Goal: Transaction & Acquisition: Purchase product/service

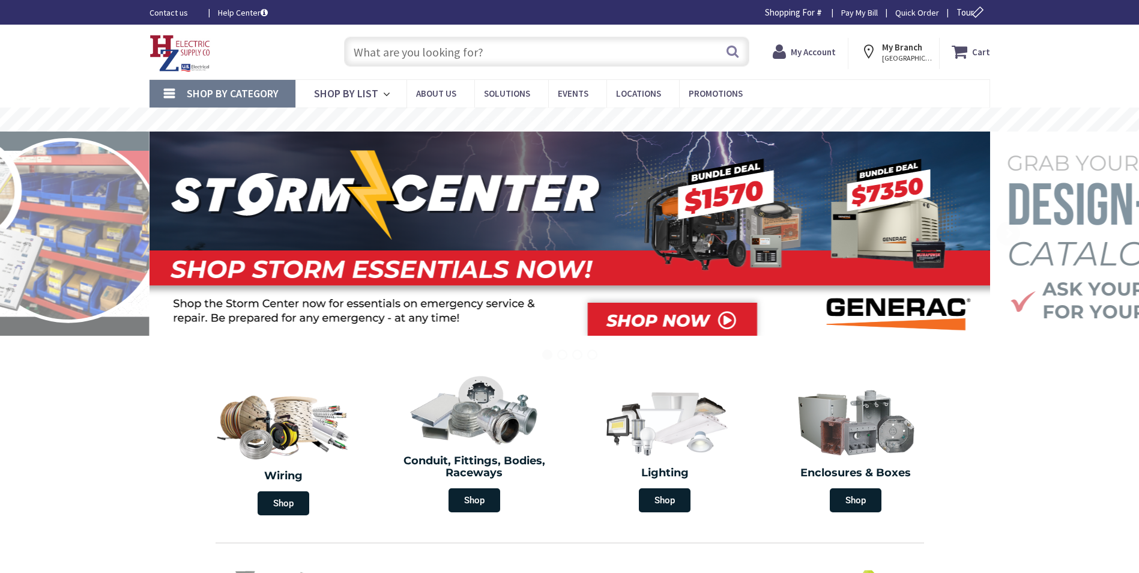
click at [404, 55] on input "text" at bounding box center [546, 52] width 405 height 30
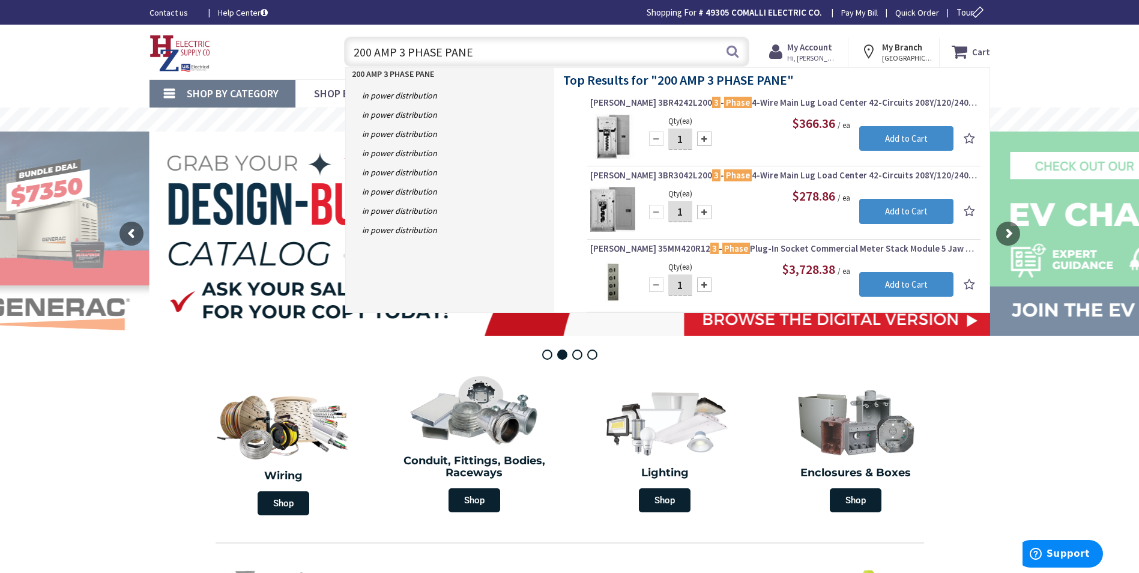
type input "200 AMP 3 PHASE PANEL"
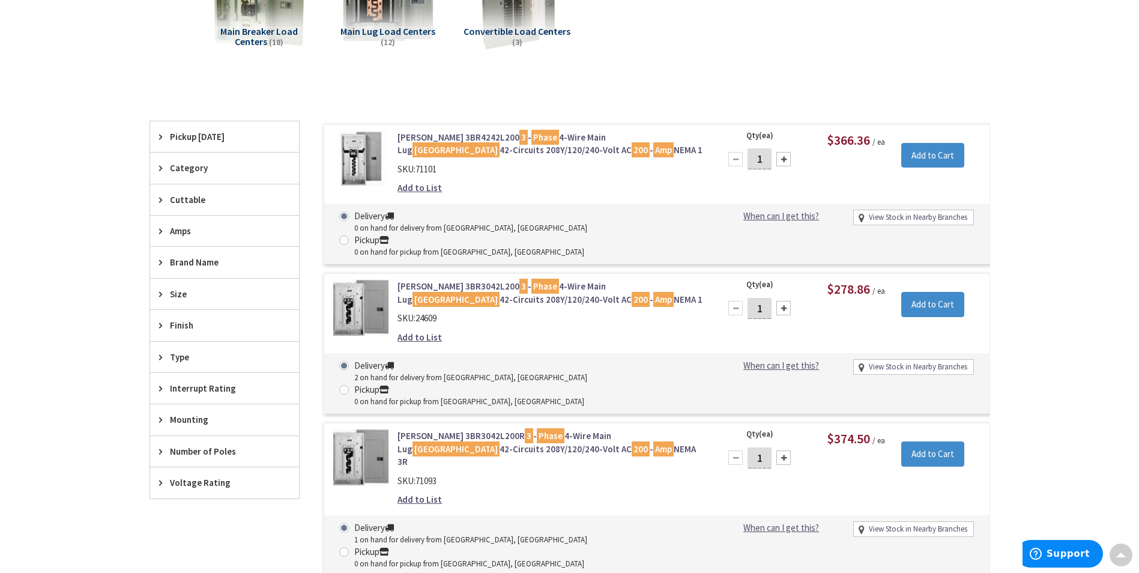
scroll to position [182, 0]
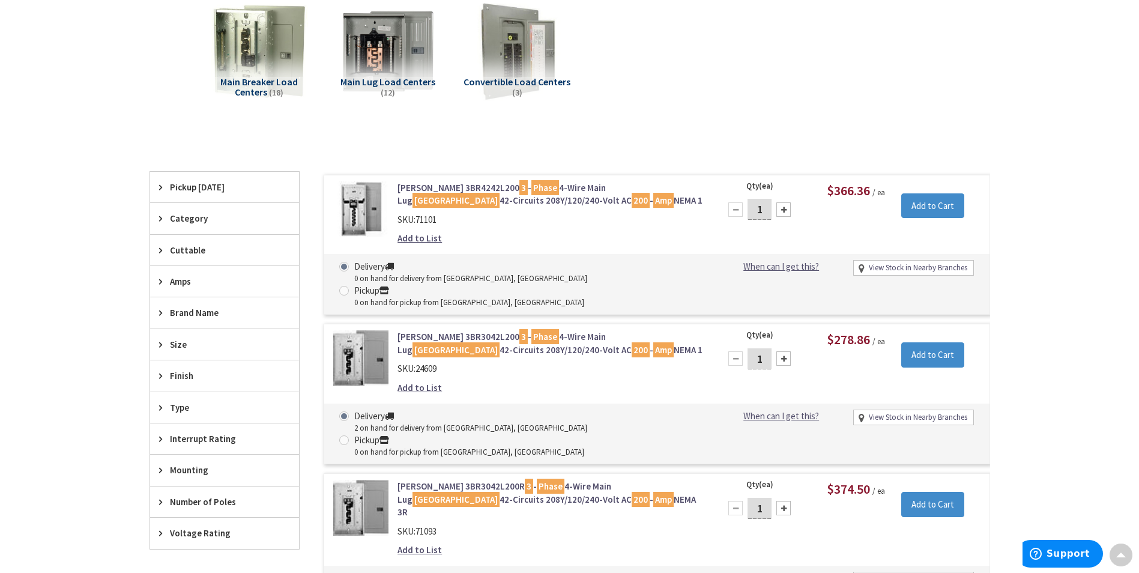
click at [443, 196] on link "[PERSON_NAME] 3BR4242L200 3 - Phase 4-Wire Main Lug Load Center 42-Circuits 208…" at bounding box center [551, 194] width 306 height 26
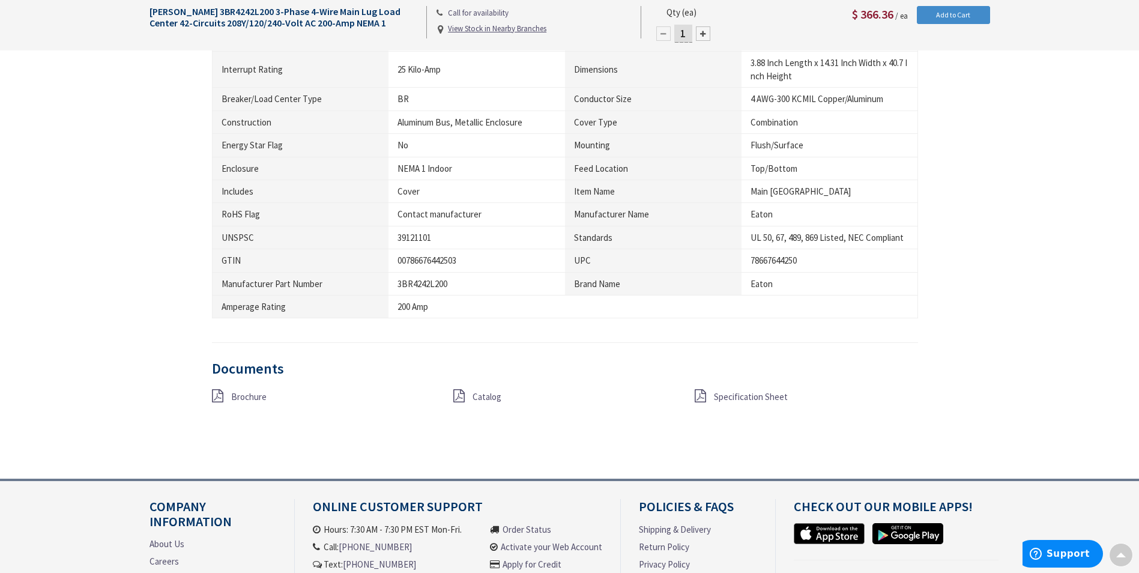
scroll to position [842, 0]
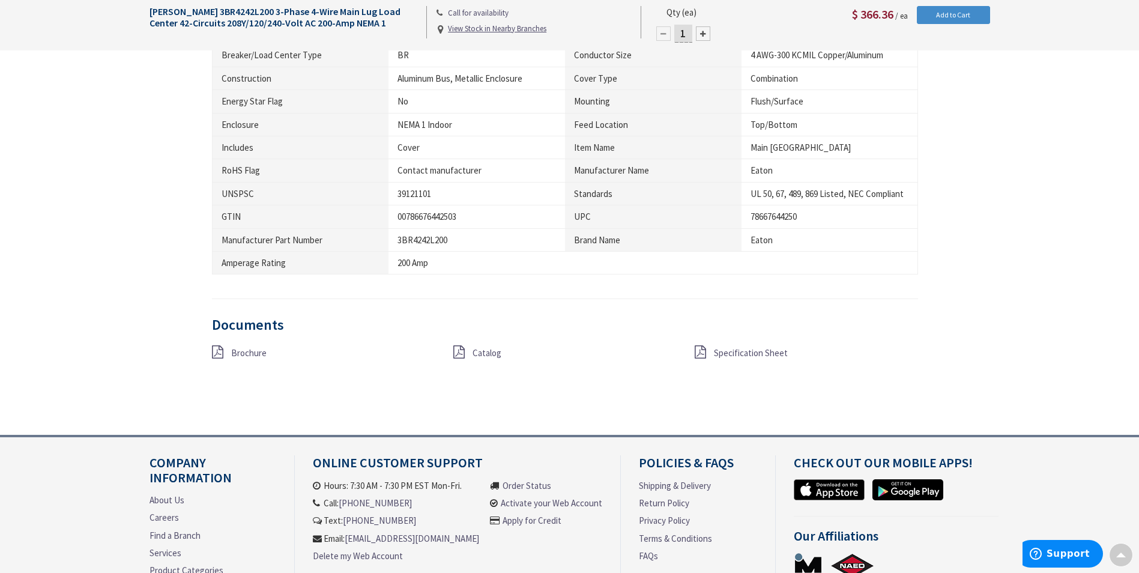
click at [731, 351] on span "Specification Sheet" at bounding box center [751, 352] width 74 height 11
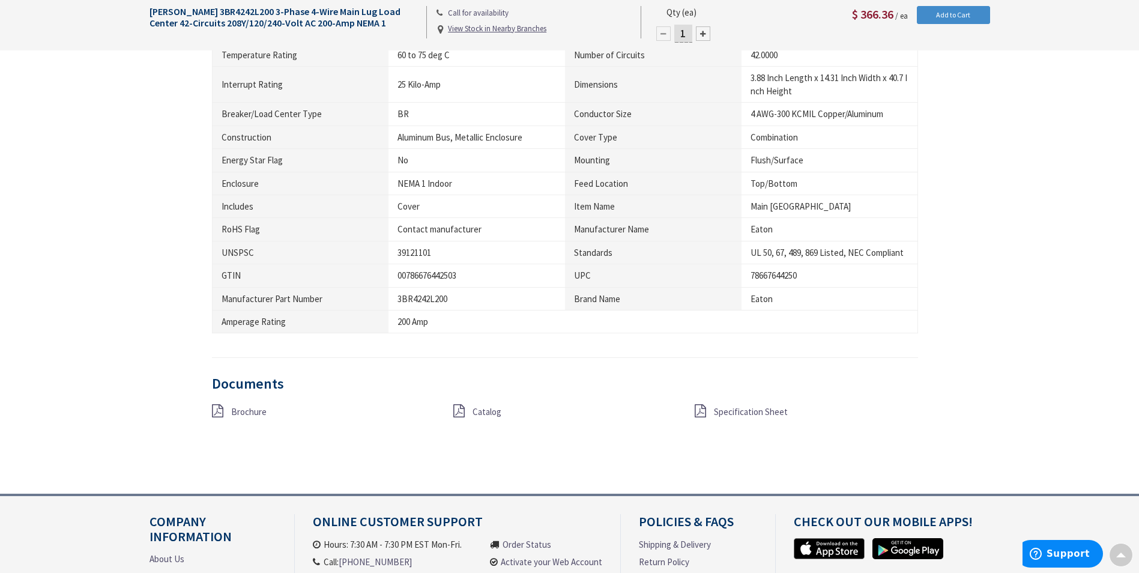
scroll to position [841, 0]
